Goal: Information Seeking & Learning: Learn about a topic

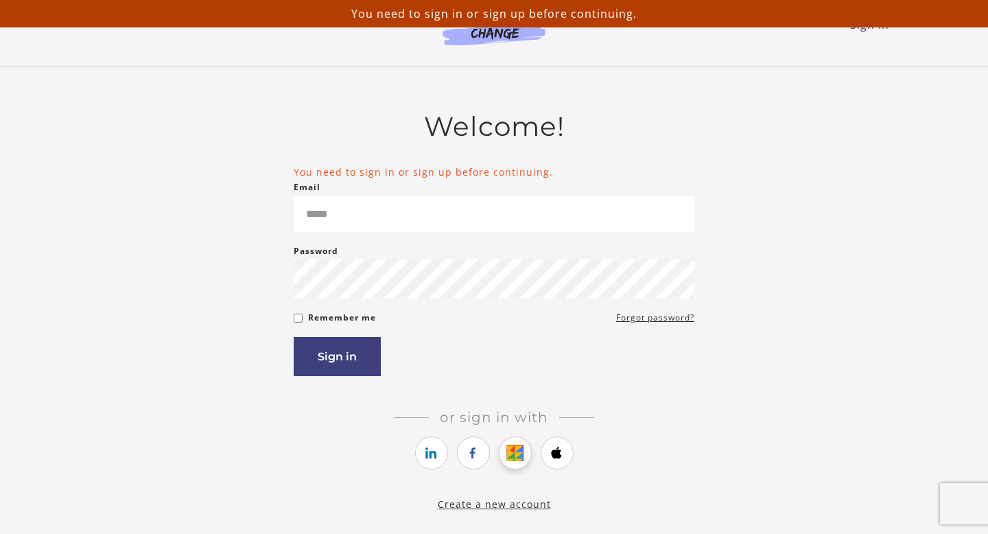
click at [516, 464] on link "https://courses.thinkific.com/users/auth/google?ss%5Breferral%5D=&ss%5Buser_ret…" at bounding box center [515, 452] width 33 height 33
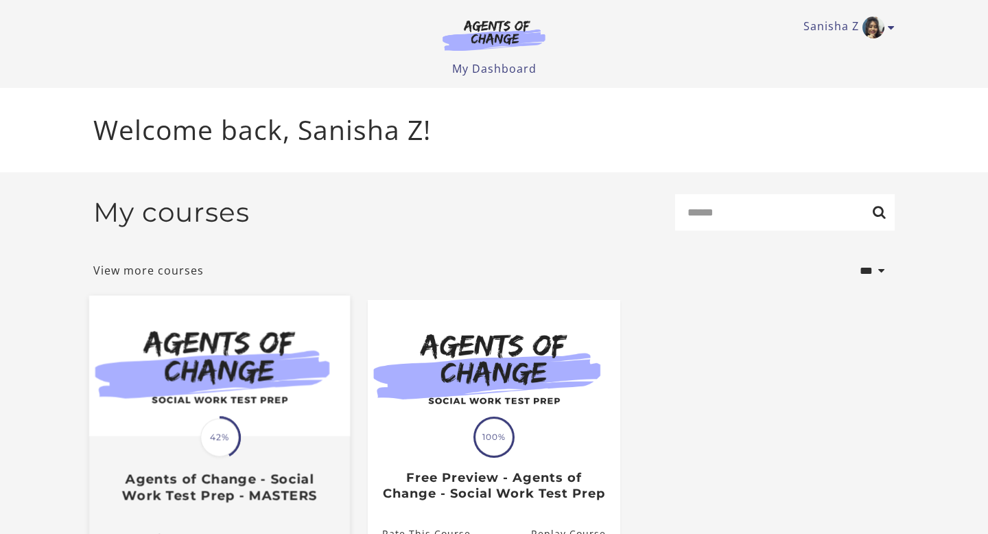
click at [175, 410] on img at bounding box center [219, 366] width 261 height 141
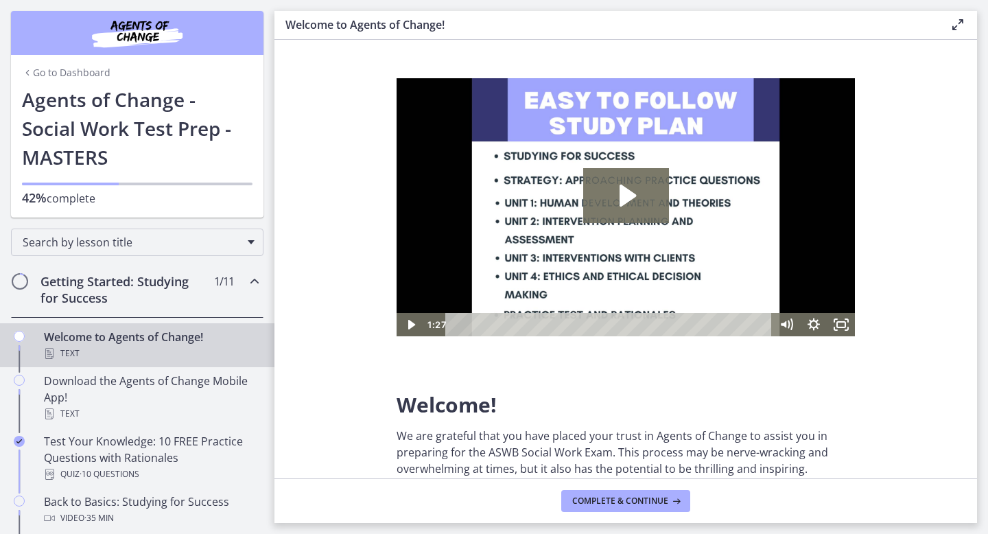
click at [239, 287] on div "Getting Started: Studying for Success 1 / 11 Completed" at bounding box center [137, 289] width 252 height 56
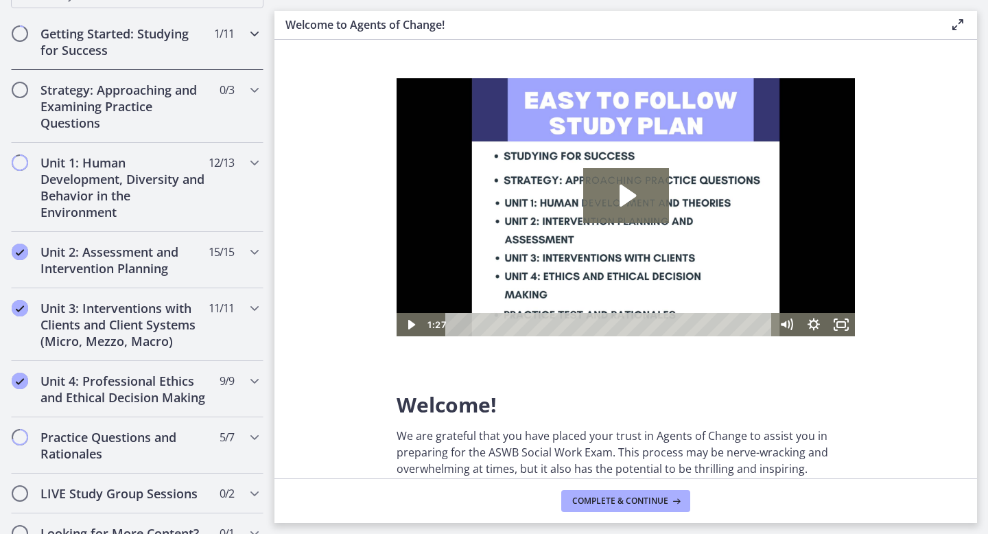
scroll to position [580, 0]
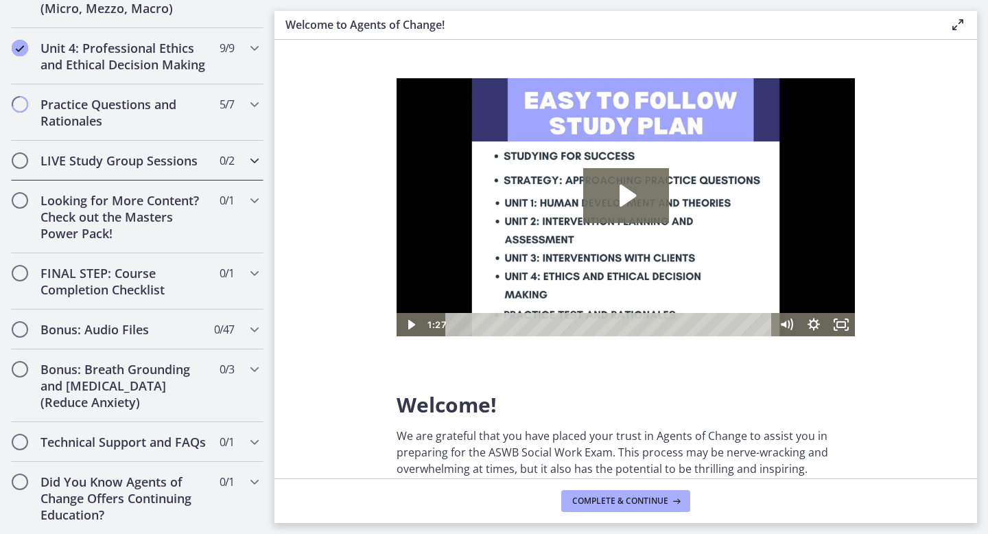
click at [249, 161] on icon "Chapters" at bounding box center [254, 160] width 16 height 16
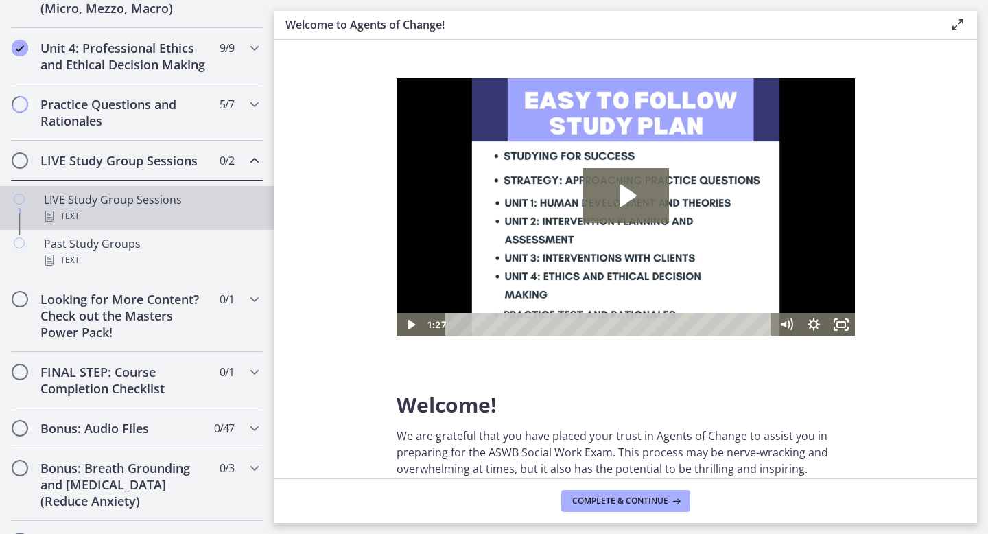
click at [139, 226] on link "LIVE Study Group Sessions Text" at bounding box center [137, 208] width 274 height 44
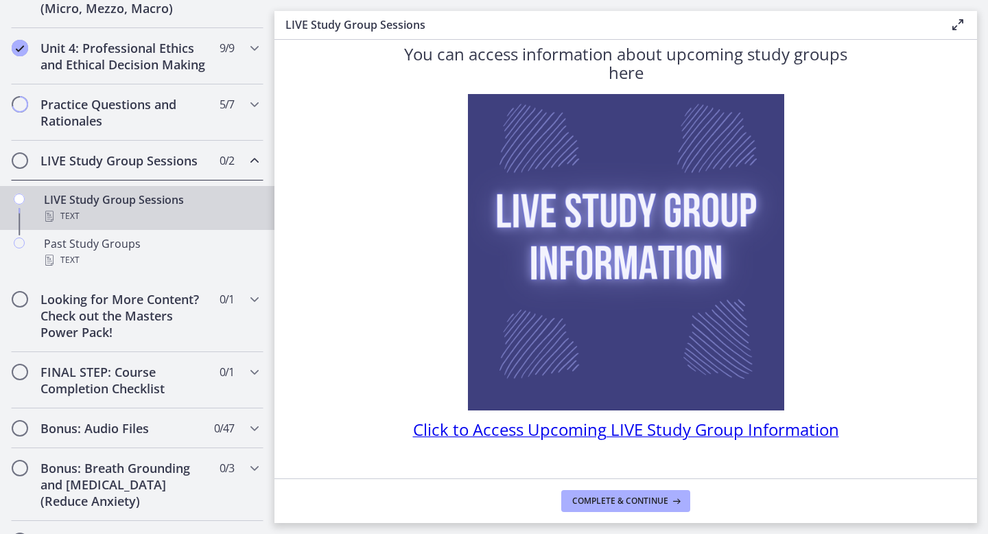
scroll to position [60, 0]
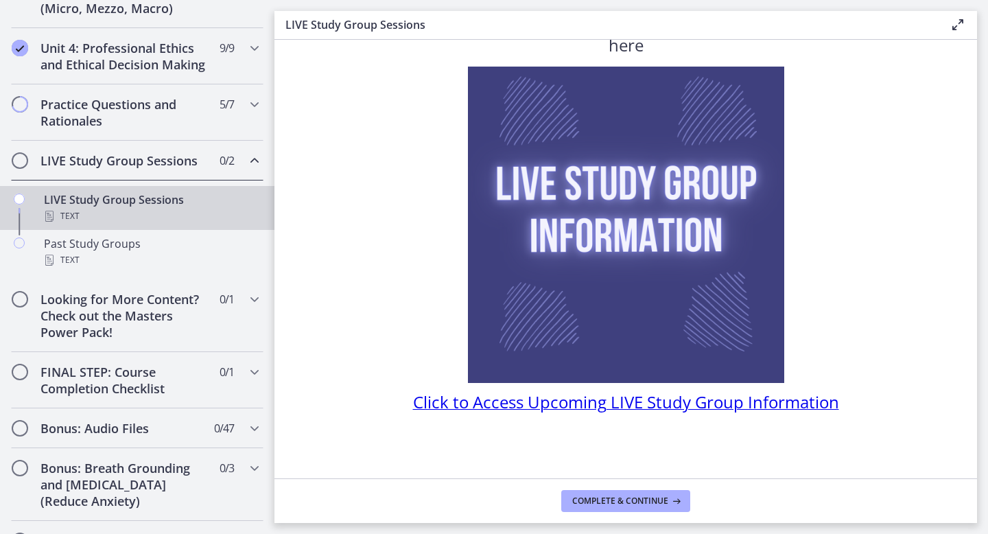
click at [489, 395] on span "Click to Access Upcoming LIVE Study Group Information" at bounding box center [626, 401] width 426 height 23
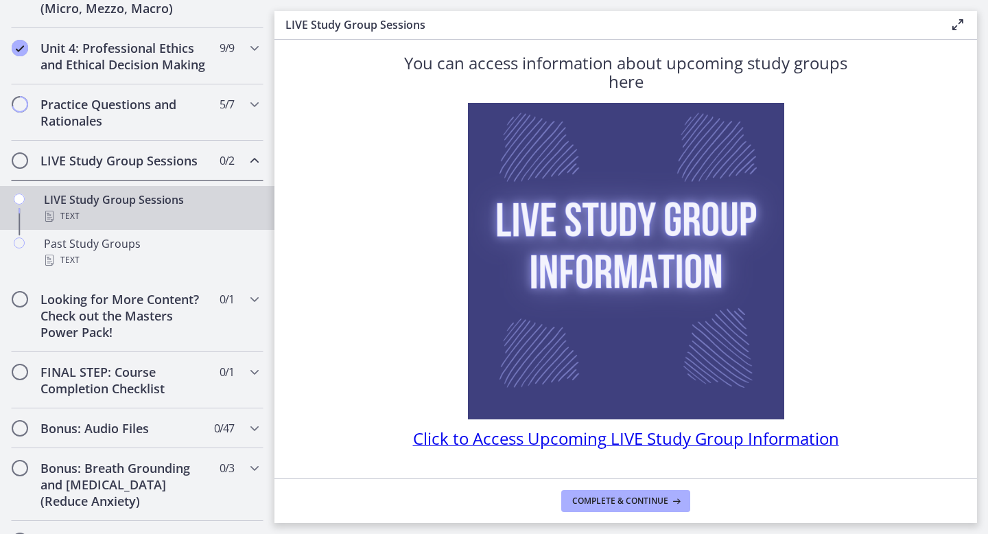
scroll to position [0, 0]
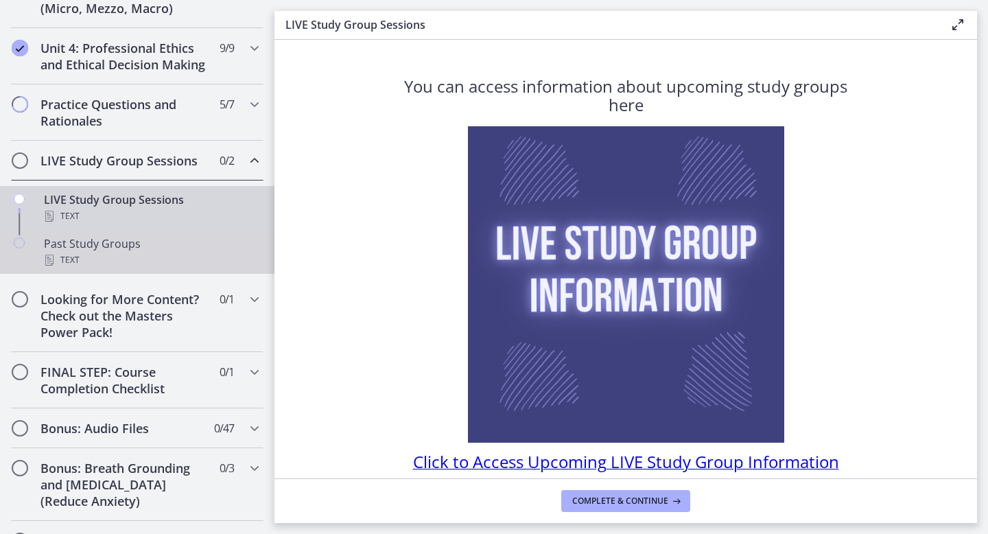
click at [164, 238] on div "Past Study Groups Text" at bounding box center [151, 251] width 214 height 33
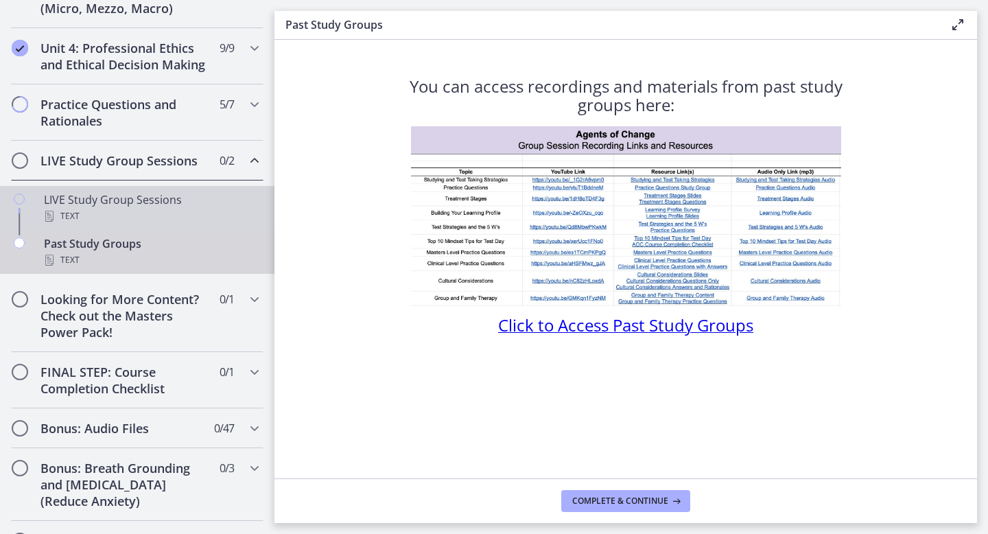
click at [93, 193] on div "LIVE Study Group Sessions Text" at bounding box center [151, 207] width 214 height 33
